Goal: Information Seeking & Learning: Understand process/instructions

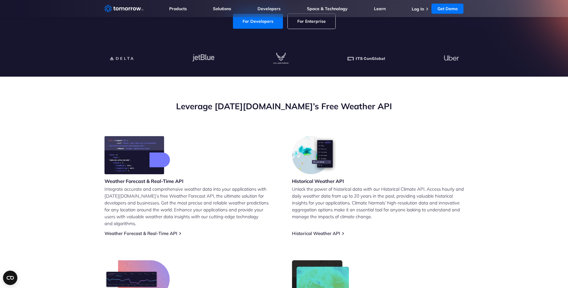
scroll to position [60, 0]
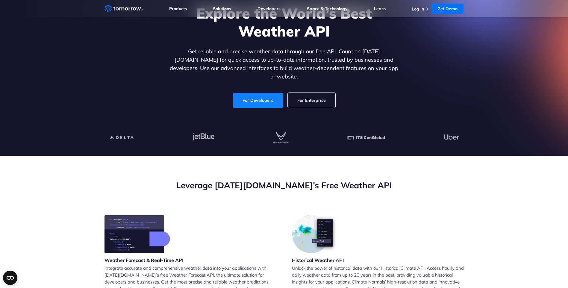
click at [271, 94] on link "For Developers" at bounding box center [258, 100] width 50 height 15
click at [313, 95] on link "For Enterprise" at bounding box center [312, 100] width 48 height 15
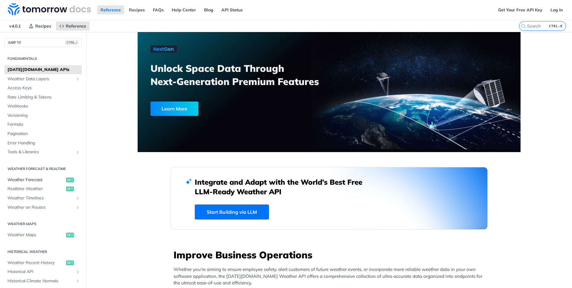
click at [21, 180] on span "Weather Forecast" at bounding box center [35, 180] width 57 height 6
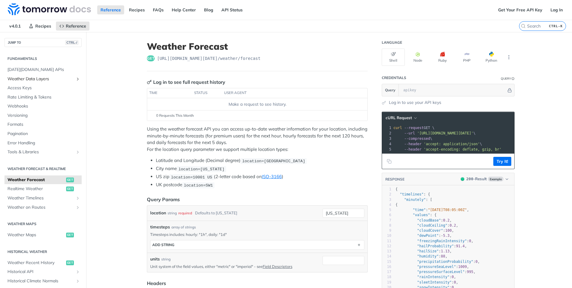
click at [75, 78] on icon "Show subpages for Weather Data Layers" at bounding box center [77, 79] width 5 height 5
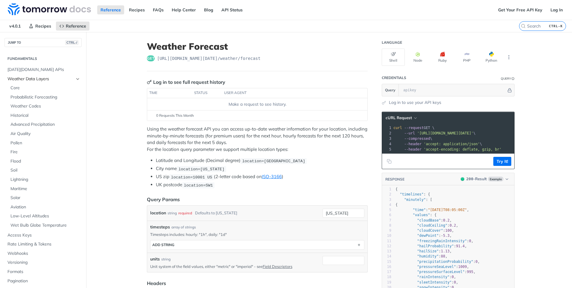
click at [75, 78] on icon "Hide subpages for Weather Data Layers" at bounding box center [77, 79] width 5 height 5
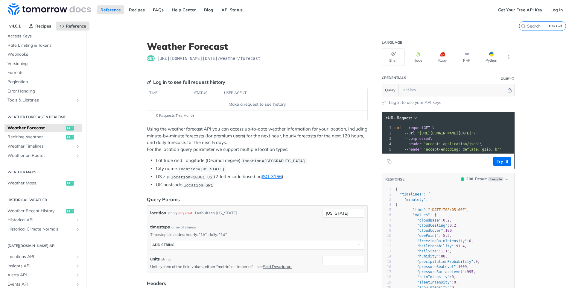
scroll to position [60, 0]
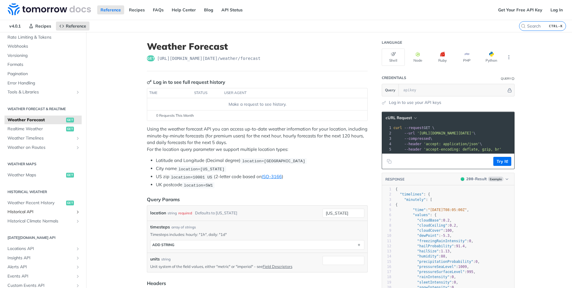
click at [42, 210] on span "Historical API" at bounding box center [40, 212] width 66 height 6
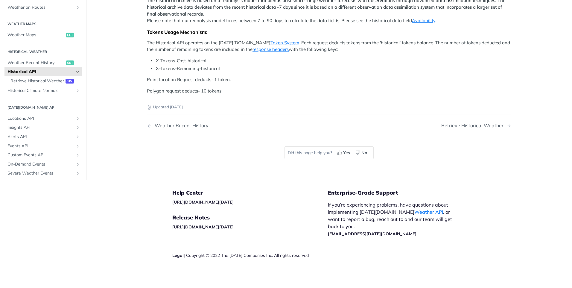
scroll to position [239, 0]
click at [20, 84] on span "Retrieve Historical Weather" at bounding box center [37, 81] width 54 height 6
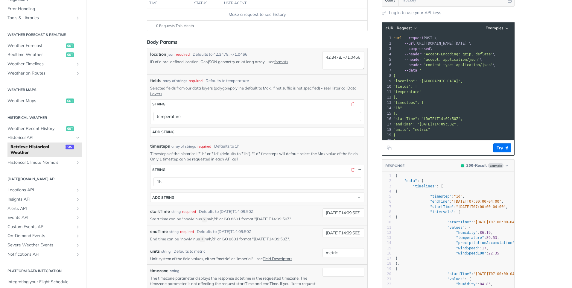
scroll to position [120, 0]
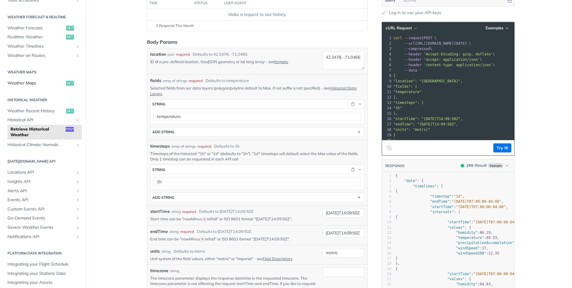
click at [25, 83] on span "Weather Maps" at bounding box center [35, 83] width 57 height 6
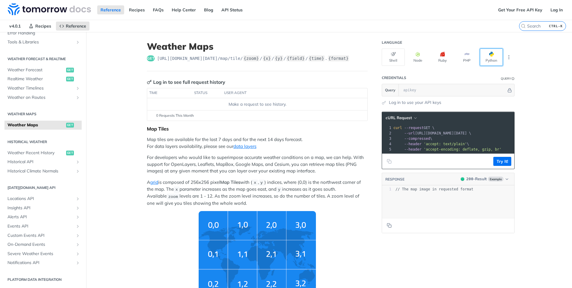
click at [493, 57] on button "Python" at bounding box center [491, 56] width 23 height 17
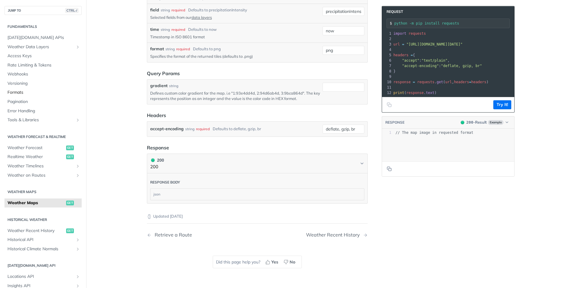
scroll to position [689, 0]
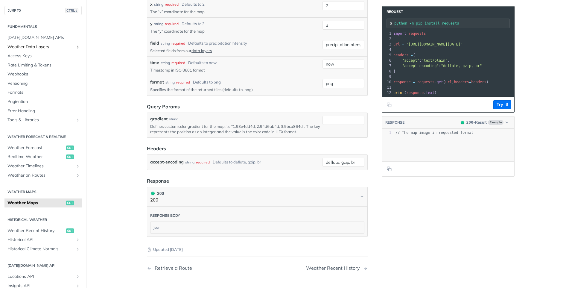
click at [53, 46] on span "Weather Data Layers" at bounding box center [40, 47] width 66 height 6
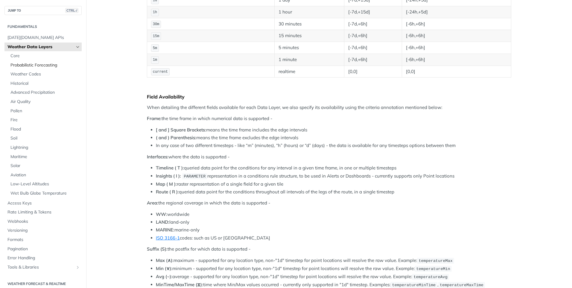
click at [51, 61] on link "Probabilistic Forecasting" at bounding box center [44, 65] width 74 height 9
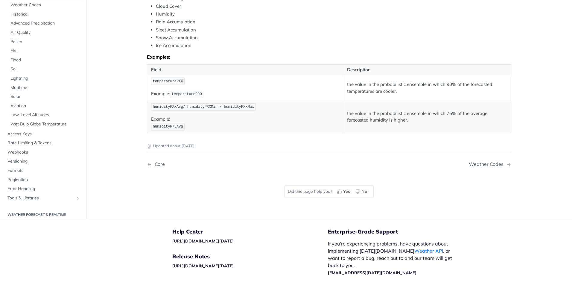
scroll to position [355, 0]
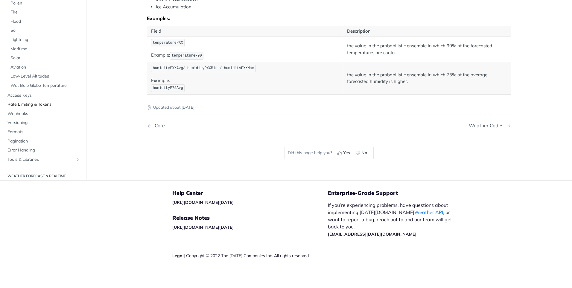
click at [20, 104] on span "Rate Limiting & Tokens" at bounding box center [43, 104] width 73 height 6
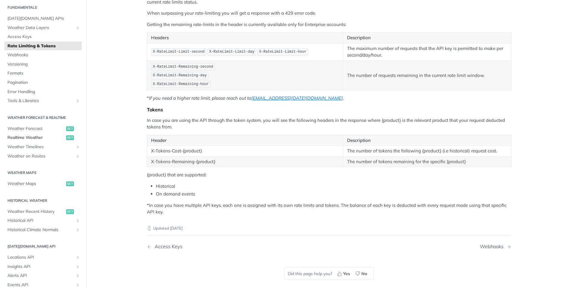
scroll to position [30, 0]
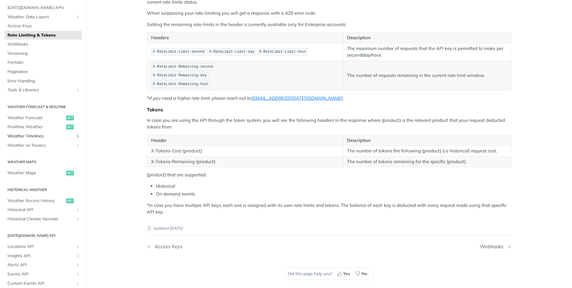
click at [70, 135] on link "Weather Timelines" at bounding box center [42, 136] width 77 height 9
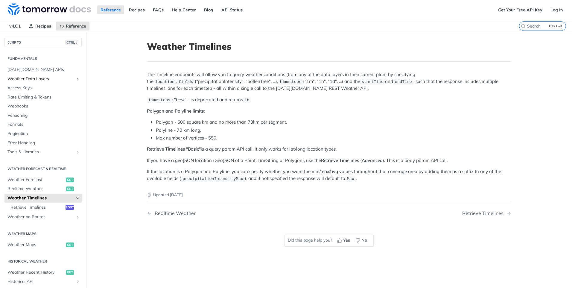
click at [54, 77] on span "Weather Data Layers" at bounding box center [40, 79] width 66 height 6
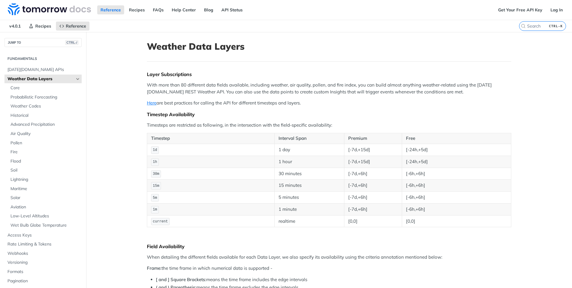
click at [54, 77] on span "Weather Data Layers" at bounding box center [40, 79] width 66 height 6
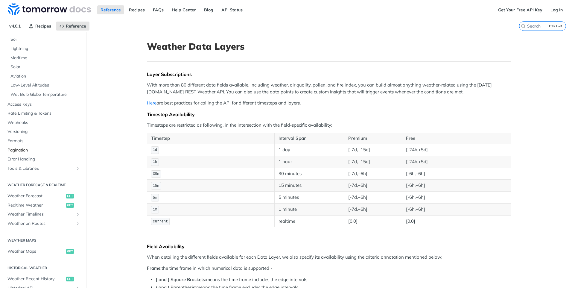
scroll to position [150, 0]
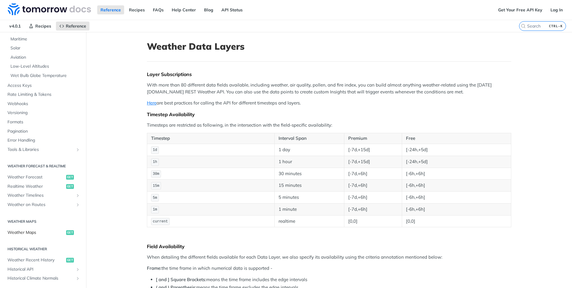
click at [27, 231] on span "Weather Maps" at bounding box center [35, 233] width 57 height 6
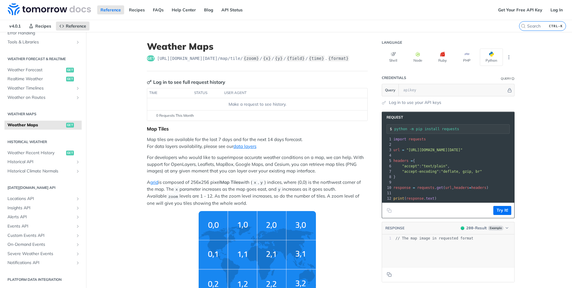
scroll to position [2, 0]
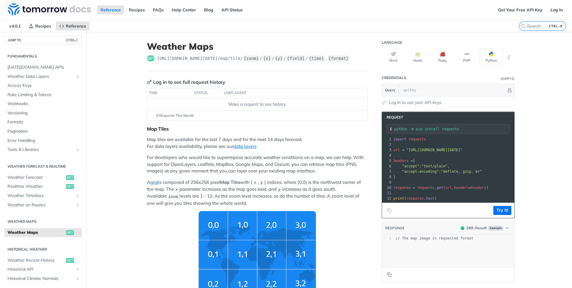
click at [461, 147] on pre "​" at bounding box center [472, 144] width 160 height 5
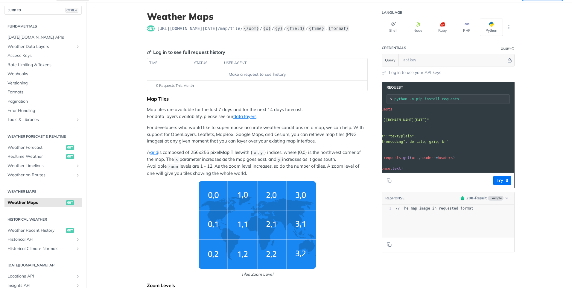
scroll to position [0, 0]
click at [473, 123] on pre "​" at bounding box center [472, 125] width 160 height 5
click at [429, 118] on span ""[URL][DOMAIN_NAME][DATE]"" at bounding box center [401, 120] width 56 height 4
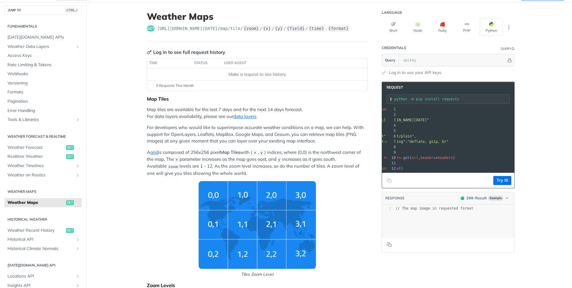
click at [429, 119] on span ""[URL][DOMAIN_NAME][DATE]"" at bounding box center [401, 120] width 56 height 4
click at [429, 120] on span ""[URL][DOMAIN_NAME][DATE]"" at bounding box center [401, 120] width 56 height 4
click at [503, 185] on button "Try It!" at bounding box center [503, 180] width 18 height 9
click at [430, 57] on input "text" at bounding box center [454, 60] width 106 height 12
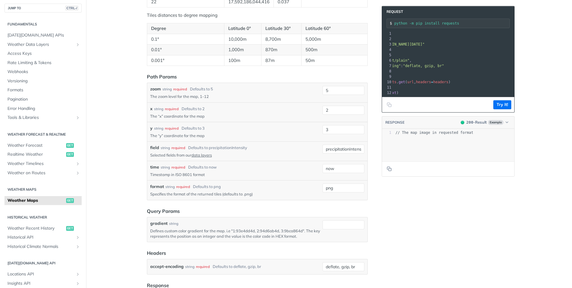
scroll to position [599, 0]
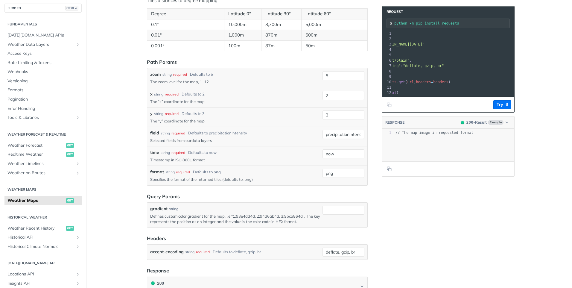
type input "a"
click at [204, 141] on link "data layers" at bounding box center [202, 140] width 20 height 5
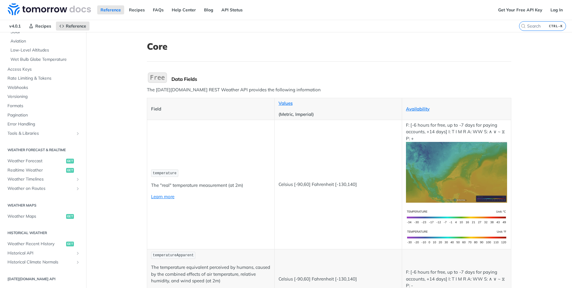
scroll to position [180, 0]
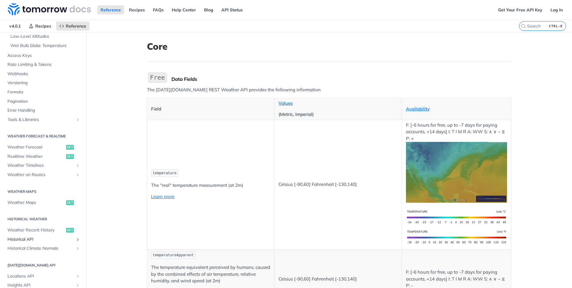
click at [53, 235] on link "Historical API" at bounding box center [42, 239] width 77 height 9
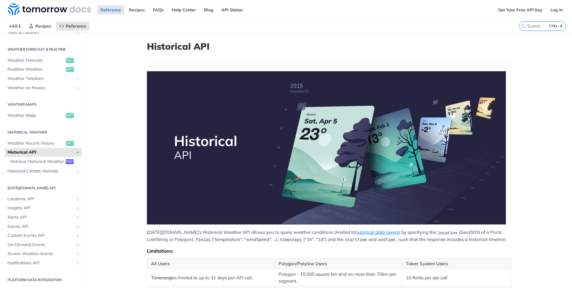
scroll to position [32, 0]
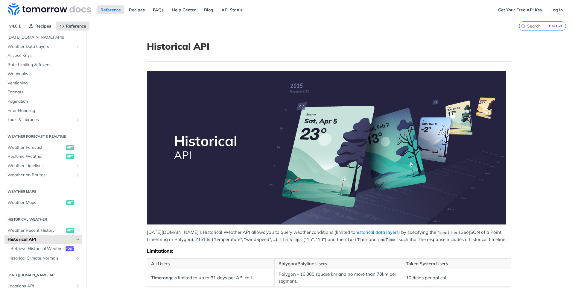
click at [366, 230] on link "historical data layers" at bounding box center [377, 232] width 43 height 6
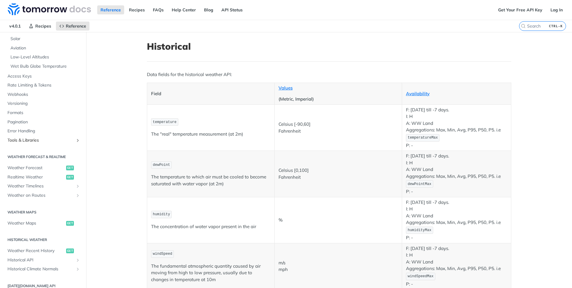
scroll to position [150, 0]
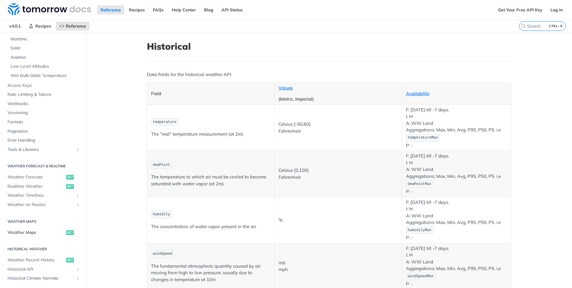
click at [25, 233] on span "Weather Maps" at bounding box center [35, 233] width 57 height 6
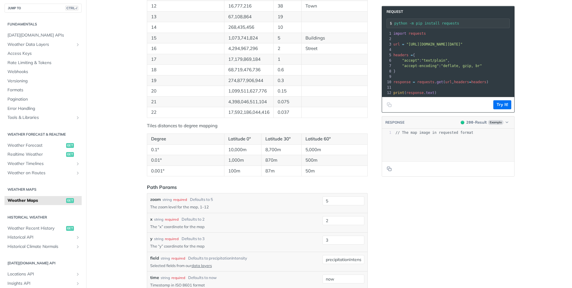
scroll to position [509, 0]
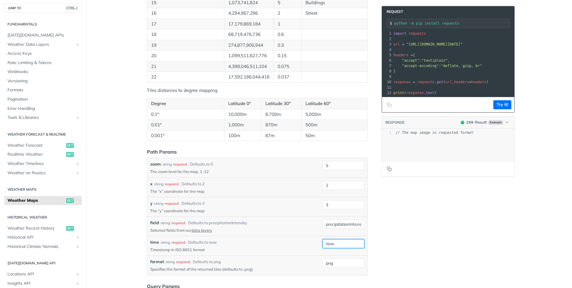
click at [330, 243] on input "now" at bounding box center [344, 243] width 42 height 9
type input "w"
type input "[DATE]"
click at [392, 234] on div "Language Shell Node Ruby PHP Python Credentials Query Query a Log in to use you…" at bounding box center [449, 12] width 144 height 979
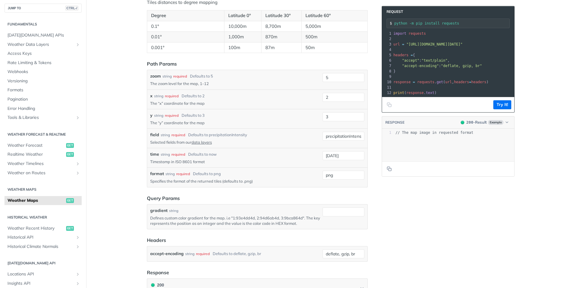
scroll to position [599, 0]
click at [331, 170] on input "png" at bounding box center [344, 173] width 42 height 9
type input "p"
type input "csv"
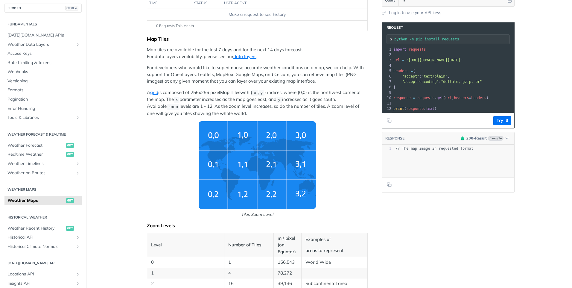
scroll to position [0, 0]
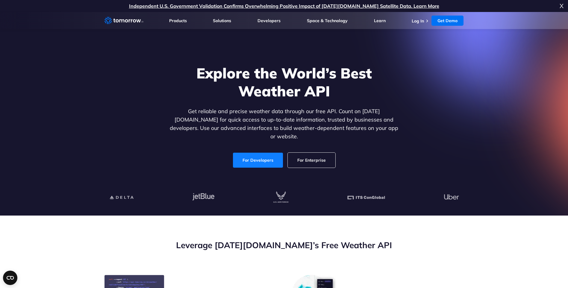
click at [243, 153] on link "For Developers" at bounding box center [258, 160] width 50 height 15
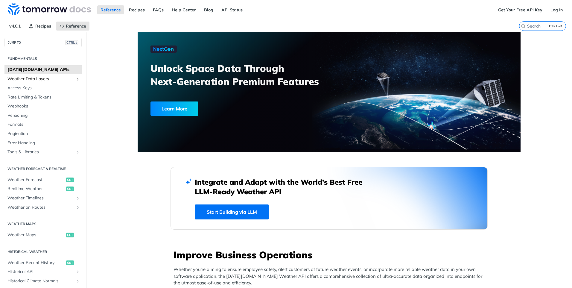
click at [36, 79] on span "Weather Data Layers" at bounding box center [40, 79] width 66 height 6
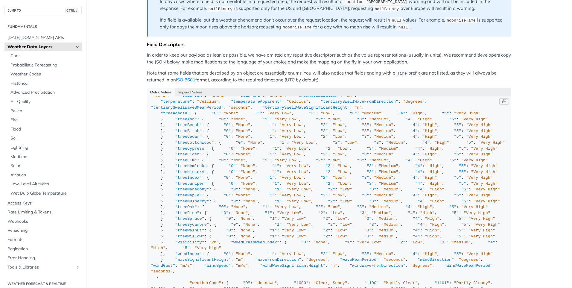
scroll to position [329, 0]
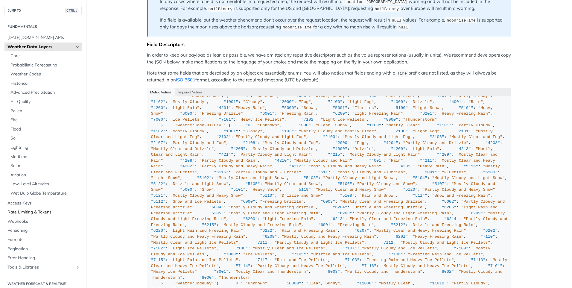
click at [44, 211] on span "Rate Limiting & Tokens" at bounding box center [43, 212] width 73 height 6
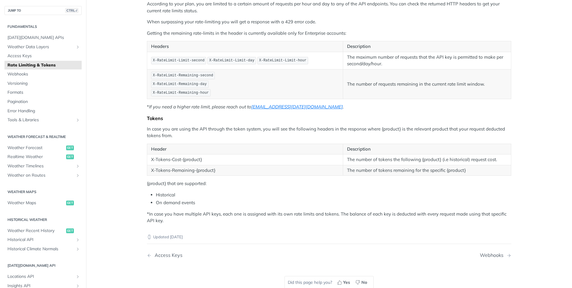
scroll to position [90, 0]
